Goal: Find contact information: Find contact information

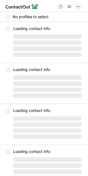
click at [77, 7] on span at bounding box center [78, 6] width 4 height 4
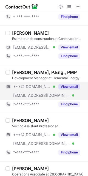
scroll to position [32, 0]
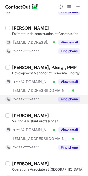
click at [72, 101] on button "Find phone" at bounding box center [70, 100] width 22 height 6
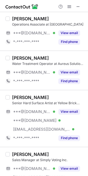
scroll to position [178, 0]
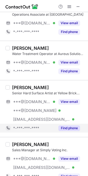
click at [67, 128] on button "Find phone" at bounding box center [70, 129] width 22 height 6
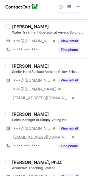
scroll to position [200, 0]
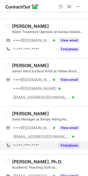
click at [66, 144] on button "Find phone" at bounding box center [70, 146] width 22 height 6
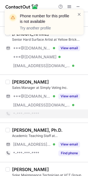
scroll to position [239, 0]
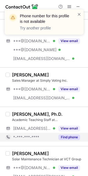
click at [70, 138] on button "Find phone" at bounding box center [70, 138] width 22 height 6
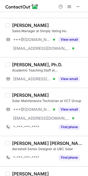
scroll to position [295, 0]
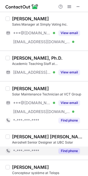
click at [66, 152] on button "Find phone" at bounding box center [70, 152] width 22 height 6
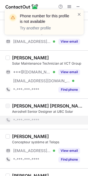
scroll to position [328, 0]
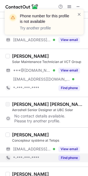
click at [67, 158] on button "Find phone" at bounding box center [70, 158] width 22 height 6
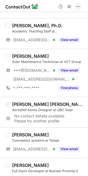
click at [78, 6] on span at bounding box center [78, 6] width 4 height 4
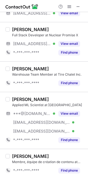
scroll to position [457, 0]
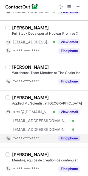
click at [66, 137] on button "Find phone" at bounding box center [70, 139] width 22 height 6
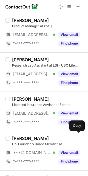
scroll to position [623, 0]
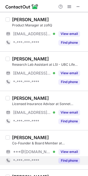
click at [65, 158] on button "Find phone" at bounding box center [70, 161] width 22 height 6
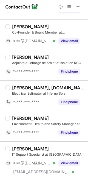
scroll to position [730, 0]
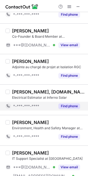
click at [74, 104] on button "Find phone" at bounding box center [70, 107] width 22 height 6
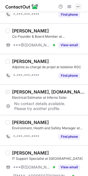
click at [79, 7] on span at bounding box center [78, 6] width 4 height 4
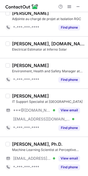
scroll to position [776, 0]
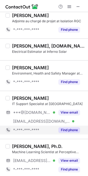
click at [71, 128] on button "Find phone" at bounding box center [70, 131] width 22 height 6
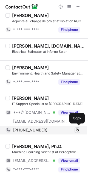
click at [78, 128] on span at bounding box center [78, 130] width 4 height 4
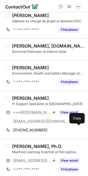
click at [78, 6] on span at bounding box center [78, 6] width 4 height 4
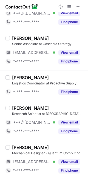
scroll to position [709, 0]
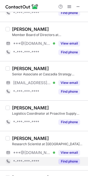
click at [71, 160] on button "Find phone" at bounding box center [70, 162] width 22 height 6
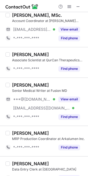
scroll to position [244, 0]
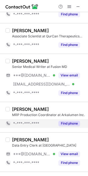
click at [69, 121] on button "Find phone" at bounding box center [70, 124] width 22 height 6
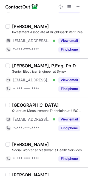
scroll to position [563, 0]
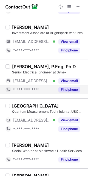
click at [69, 89] on button "Find phone" at bounding box center [70, 90] width 22 height 6
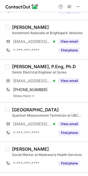
click at [33, 95] on img at bounding box center [33, 96] width 3 height 4
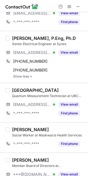
scroll to position [589, 0]
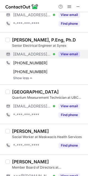
click at [69, 52] on button "View email" at bounding box center [70, 55] width 22 height 6
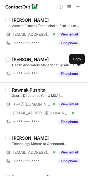
scroll to position [0, 0]
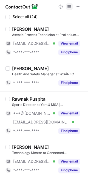
click at [69, 7] on span at bounding box center [70, 6] width 4 height 4
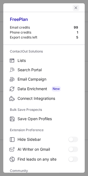
click at [74, 6] on span "left-button" at bounding box center [76, 8] width 4 height 4
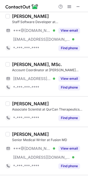
scroll to position [210, 0]
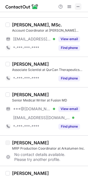
click at [81, 6] on button at bounding box center [78, 6] width 7 height 7
